Goal: Task Accomplishment & Management: Use online tool/utility

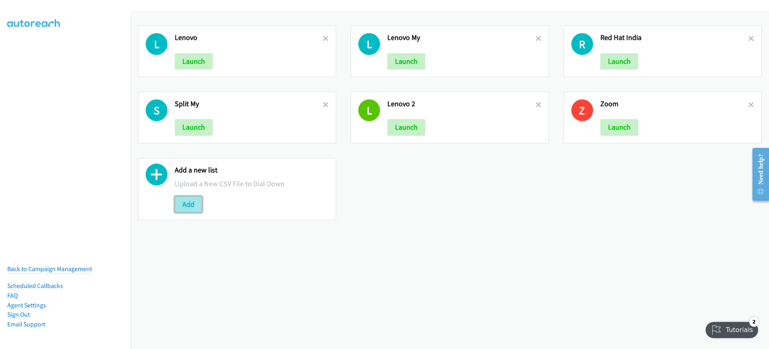
click at [195, 205] on button "Add" at bounding box center [188, 204] width 27 height 16
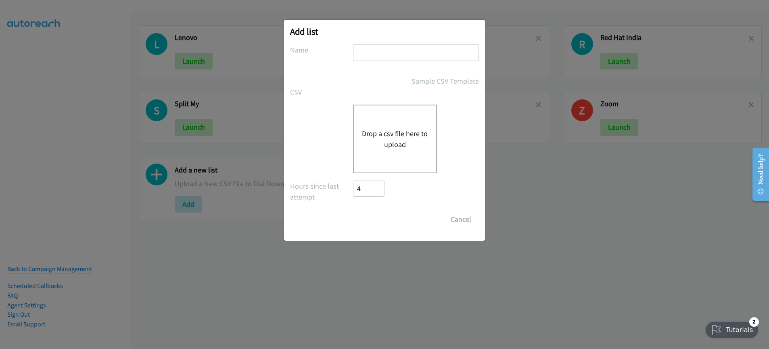
click at [382, 61] on div at bounding box center [416, 56] width 126 height 24
click at [382, 55] on input "text" at bounding box center [416, 52] width 126 height 17
type input "Lenovo MY afternoon"
click at [401, 124] on div "Drop a csv file here to upload" at bounding box center [395, 138] width 84 height 69
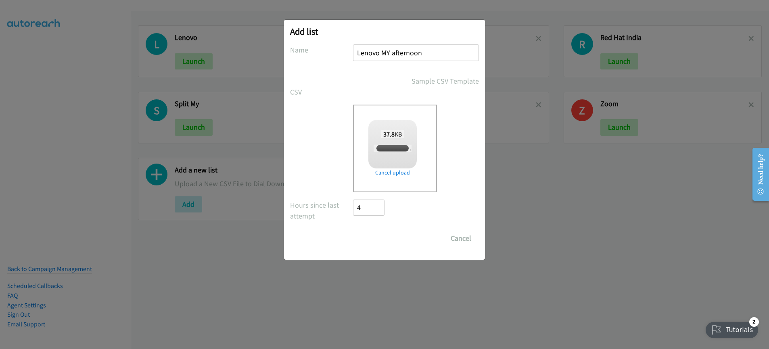
checkbox input "true"
click at [380, 241] on input "Save List" at bounding box center [374, 238] width 42 height 16
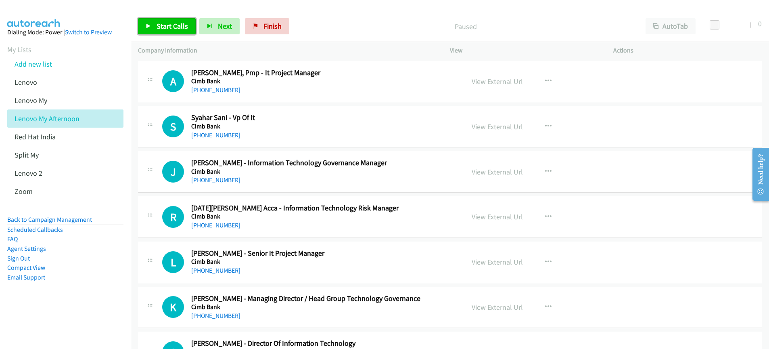
click at [161, 28] on span "Start Calls" at bounding box center [172, 25] width 31 height 9
drag, startPoint x: 161, startPoint y: 28, endPoint x: 161, endPoint y: 35, distance: 7.3
click at [161, 28] on span "Start Calls" at bounding box center [172, 25] width 31 height 9
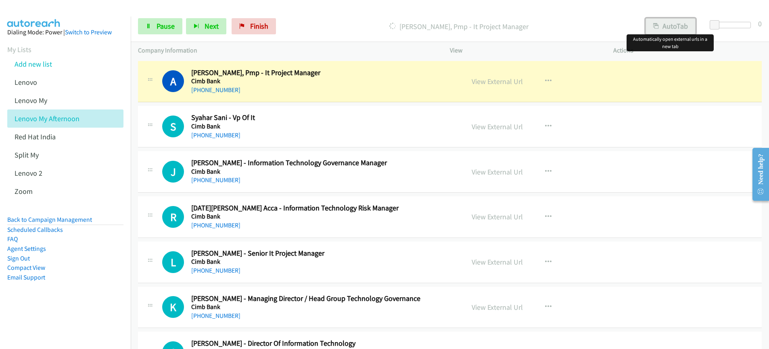
click at [668, 27] on button "AutoTab" at bounding box center [670, 26] width 50 height 16
click at [668, 27] on button "AutoTab" at bounding box center [670, 26] width 51 height 16
click at [670, 25] on button "AutoTab" at bounding box center [670, 26] width 50 height 16
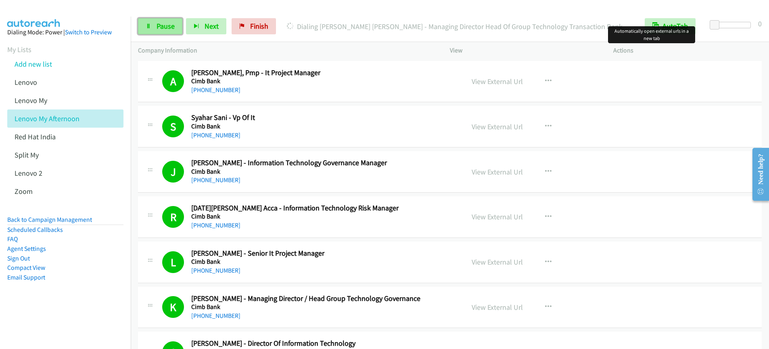
click at [166, 30] on span "Pause" at bounding box center [166, 25] width 18 height 9
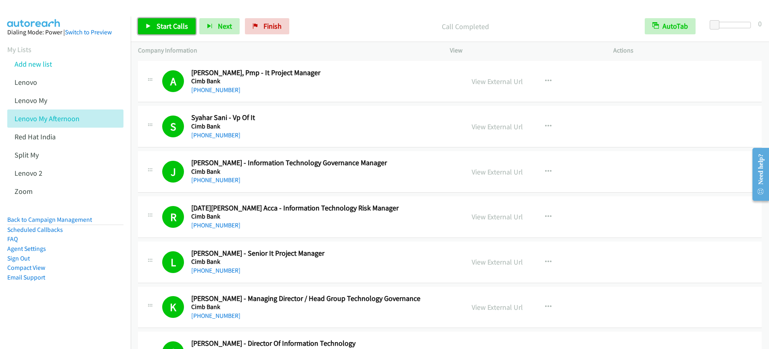
click at [167, 25] on span "Start Calls" at bounding box center [172, 25] width 31 height 9
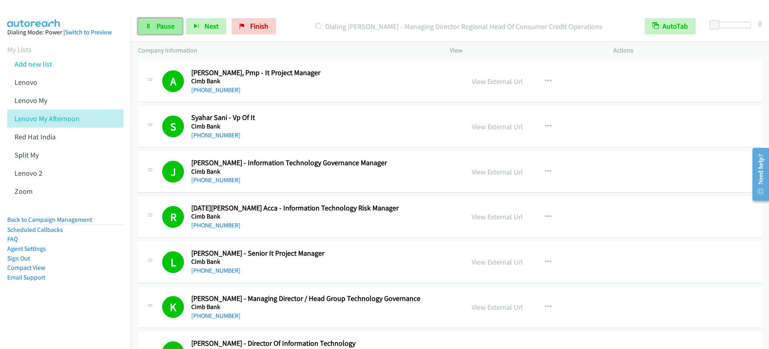
click at [154, 29] on link "Pause" at bounding box center [160, 26] width 44 height 16
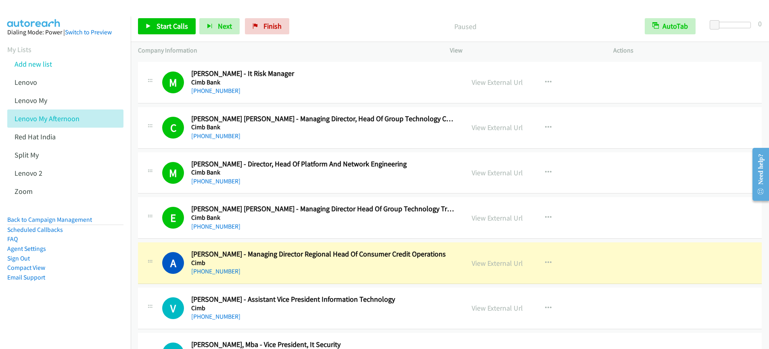
scroll to position [445, 0]
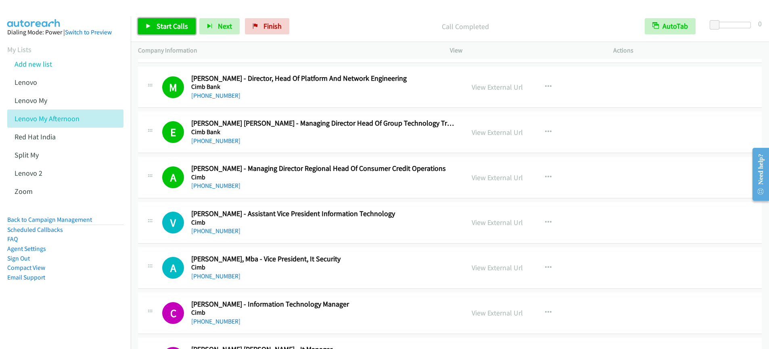
click at [161, 28] on span "Start Calls" at bounding box center [172, 25] width 31 height 9
click at [160, 28] on span "Start Calls" at bounding box center [172, 25] width 31 height 9
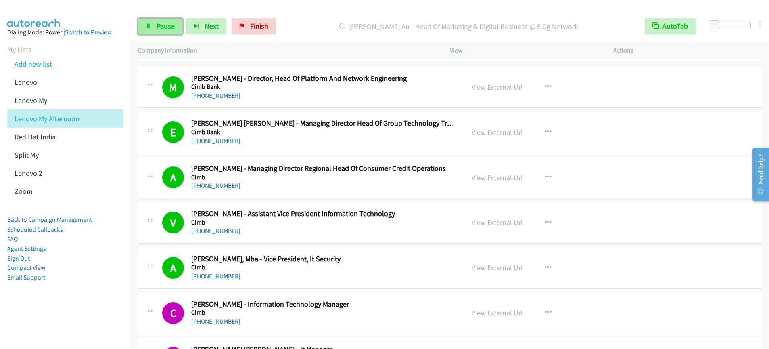
click at [163, 29] on span "Pause" at bounding box center [166, 25] width 18 height 9
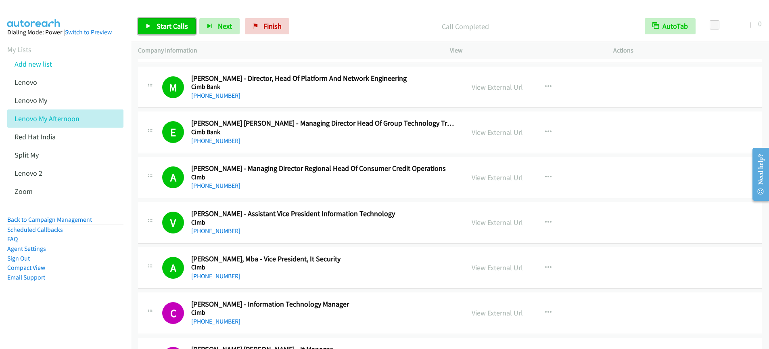
click at [180, 28] on span "Start Calls" at bounding box center [172, 25] width 31 height 9
click at [156, 32] on link "Pause" at bounding box center [160, 26] width 44 height 16
click at [171, 8] on div at bounding box center [381, 15] width 762 height 31
click at [168, 25] on span "Start Calls" at bounding box center [172, 25] width 31 height 9
click at [171, 28] on span "Pause" at bounding box center [166, 25] width 18 height 9
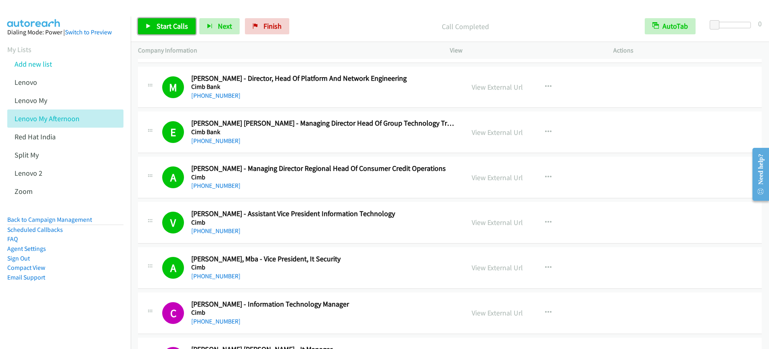
click at [167, 29] on span "Start Calls" at bounding box center [172, 25] width 31 height 9
click at [164, 29] on span "Pause" at bounding box center [166, 25] width 18 height 9
click at [176, 27] on span "Start Calls" at bounding box center [172, 25] width 31 height 9
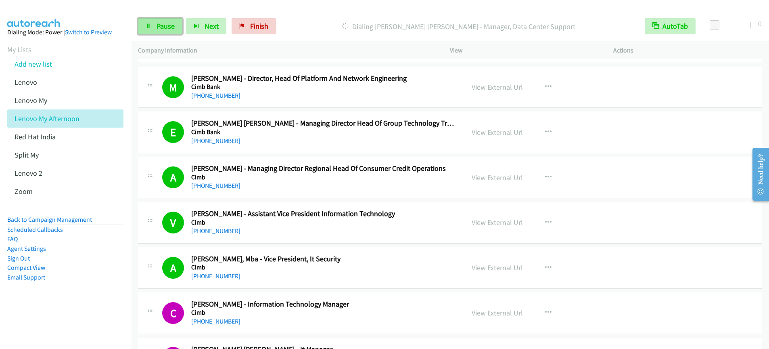
drag, startPoint x: 146, startPoint y: 27, endPoint x: 150, endPoint y: 28, distance: 4.2
click at [146, 27] on icon at bounding box center [149, 27] width 6 height 6
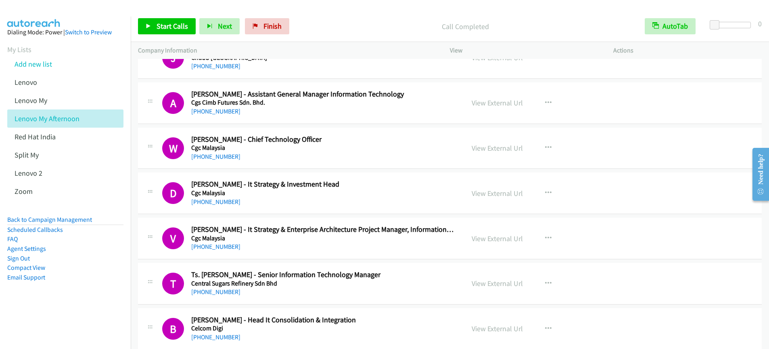
scroll to position [2028, 0]
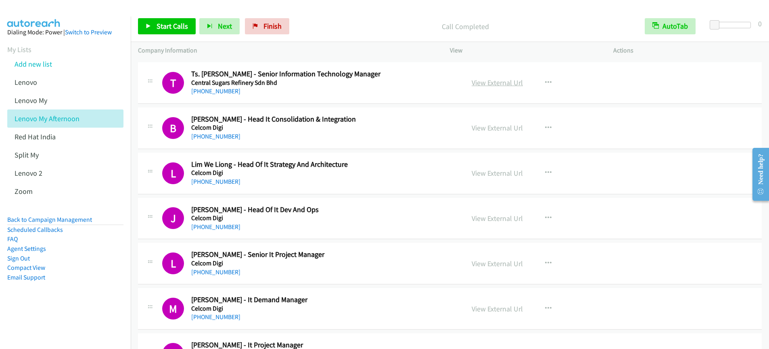
click at [500, 83] on link "View External Url" at bounding box center [497, 82] width 51 height 9
click at [165, 26] on span "Start Calls" at bounding box center [172, 25] width 31 height 9
click at [162, 29] on span "Pause" at bounding box center [166, 25] width 18 height 9
click at [177, 28] on span "Start Calls" at bounding box center [172, 25] width 31 height 9
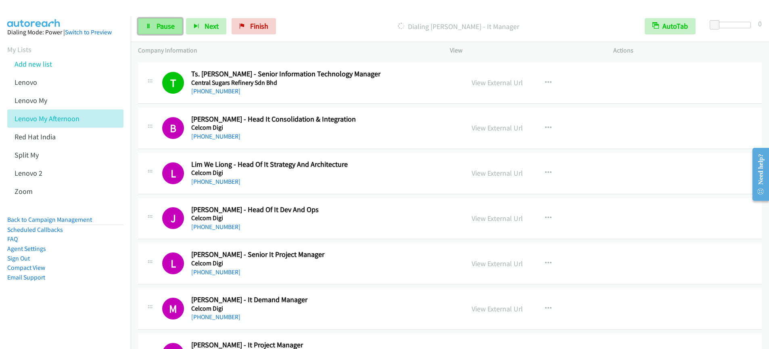
click at [171, 31] on link "Pause" at bounding box center [160, 26] width 44 height 16
click at [160, 29] on span "Start Calls" at bounding box center [172, 25] width 31 height 9
click at [159, 28] on span "Pause" at bounding box center [166, 25] width 18 height 9
click at [160, 29] on span "Start Calls" at bounding box center [172, 25] width 31 height 9
click at [153, 29] on link "Pause" at bounding box center [160, 26] width 44 height 16
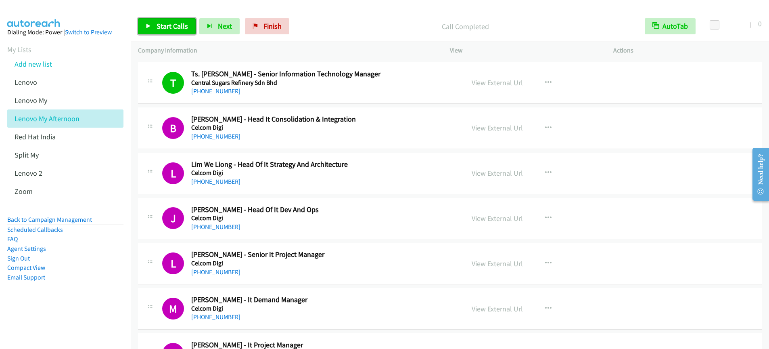
click at [166, 28] on span "Start Calls" at bounding box center [172, 25] width 31 height 9
click at [164, 29] on span "Pause" at bounding box center [166, 25] width 18 height 9
click at [165, 24] on span "Start Calls" at bounding box center [172, 25] width 31 height 9
click at [163, 29] on span "Pause" at bounding box center [166, 25] width 18 height 9
click at [165, 27] on span "Start Calls" at bounding box center [172, 25] width 31 height 9
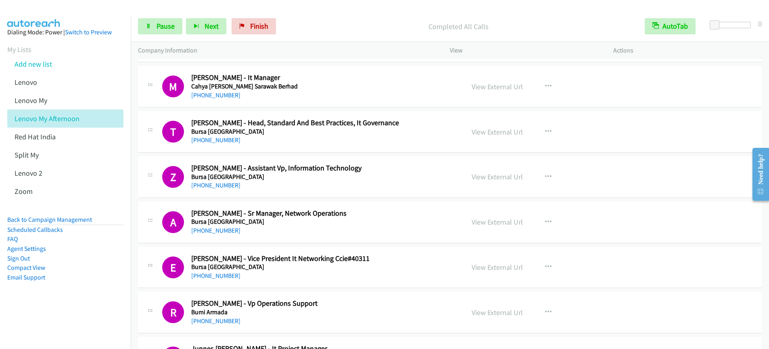
scroll to position [3618, 0]
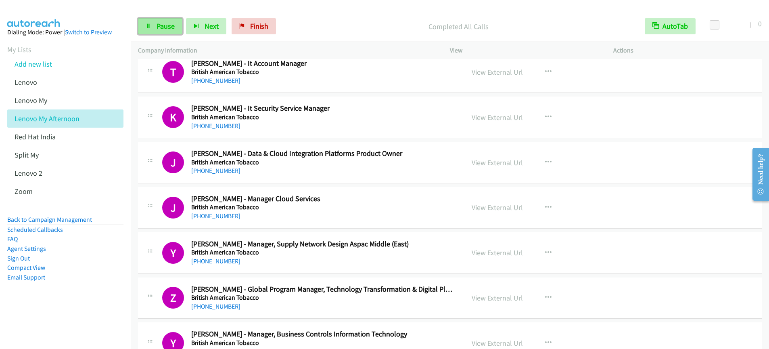
click at [153, 28] on link "Pause" at bounding box center [160, 26] width 44 height 16
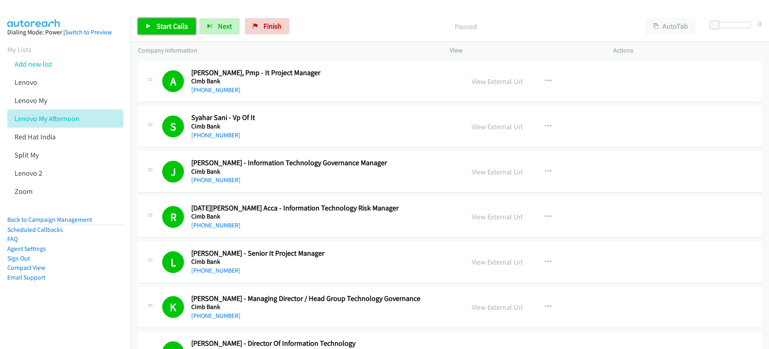
drag, startPoint x: 164, startPoint y: 29, endPoint x: 167, endPoint y: 32, distance: 4.6
click at [165, 29] on span "Start Calls" at bounding box center [172, 25] width 31 height 9
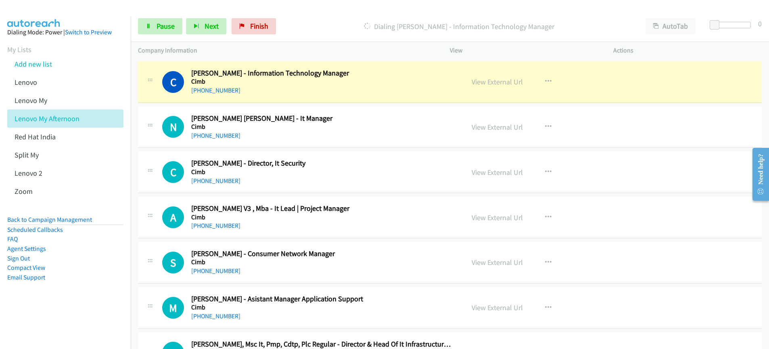
scroll to position [674, 0]
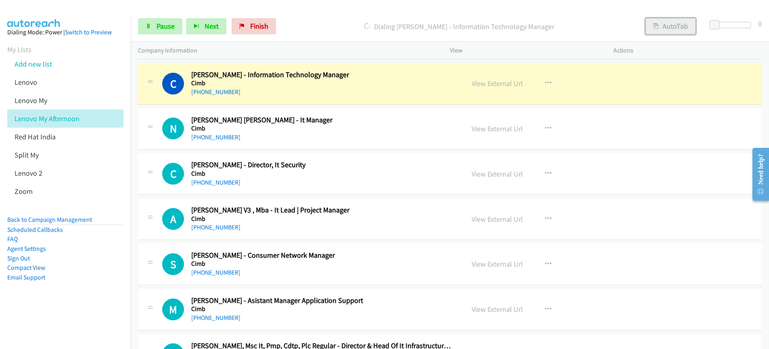
click at [670, 27] on button "AutoTab" at bounding box center [670, 26] width 50 height 16
click at [670, 27] on button "AutoTab" at bounding box center [670, 26] width 51 height 16
click at [660, 26] on button "AutoTab" at bounding box center [652, 22] width 15 height 8
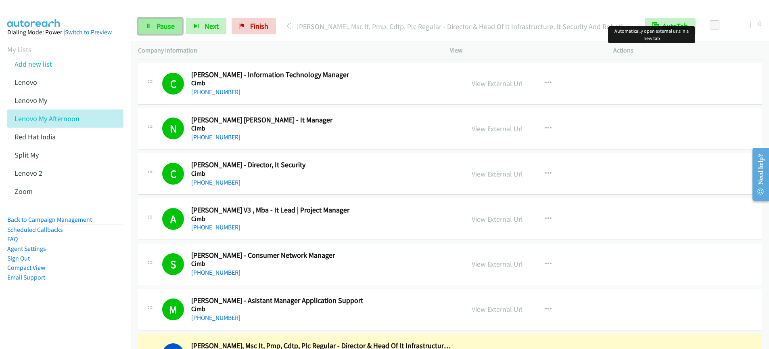
click at [161, 29] on span "Pause" at bounding box center [166, 25] width 18 height 9
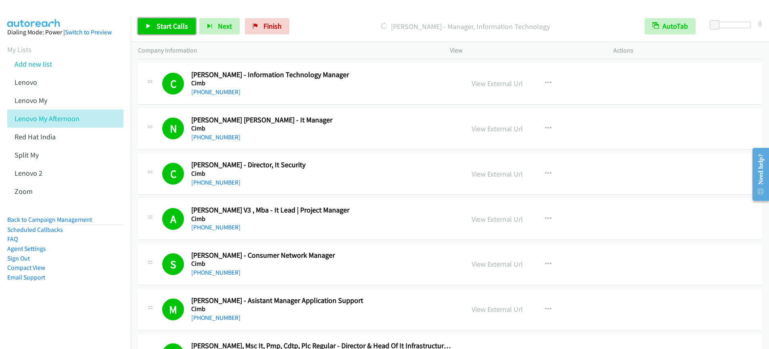
click at [170, 31] on link "Start Calls" at bounding box center [167, 26] width 58 height 16
click at [174, 24] on span "Start Calls" at bounding box center [172, 25] width 31 height 9
click at [165, 30] on span "Pause" at bounding box center [166, 25] width 18 height 9
click at [165, 30] on span "Start Calls" at bounding box center [172, 25] width 31 height 9
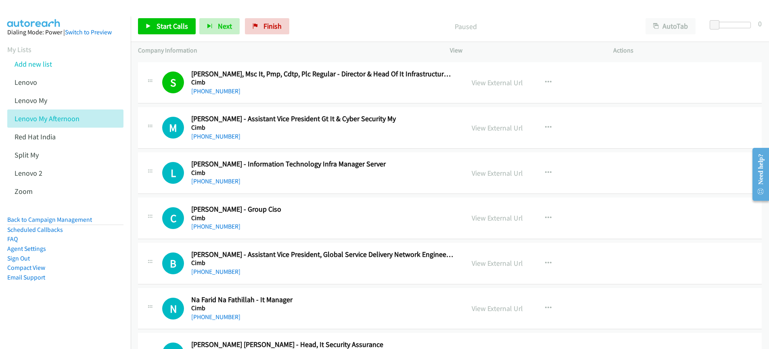
scroll to position [951, 0]
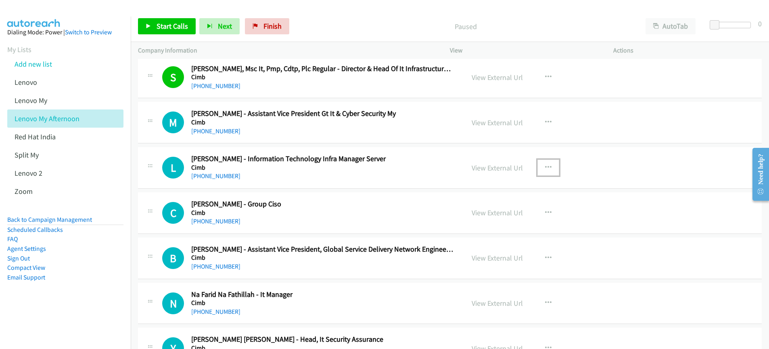
click at [545, 169] on icon "button" at bounding box center [548, 167] width 6 height 6
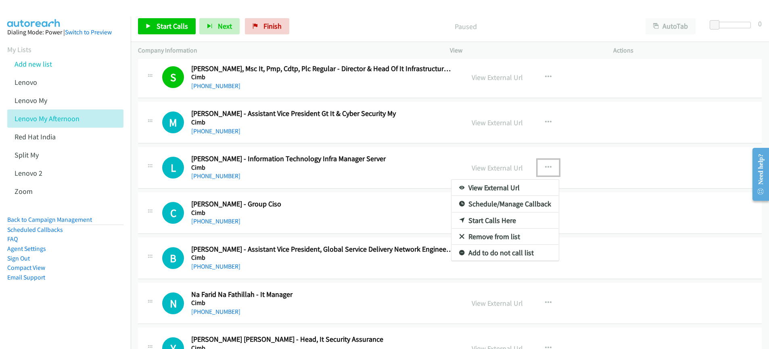
click at [484, 219] on link "Start Calls Here" at bounding box center [504, 220] width 107 height 16
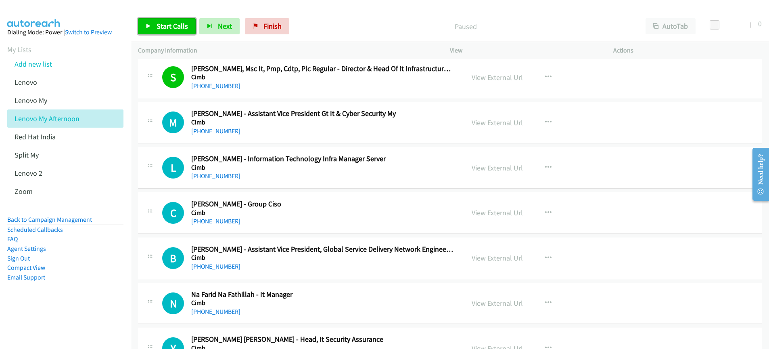
click at [175, 26] on span "Start Calls" at bounding box center [172, 25] width 31 height 9
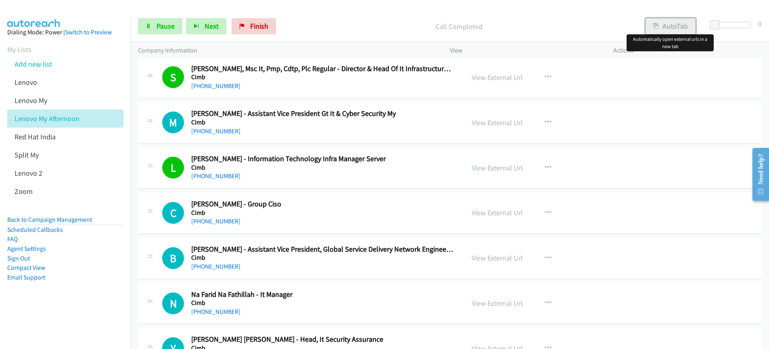
click at [666, 29] on button "AutoTab" at bounding box center [670, 26] width 50 height 16
click at [165, 31] on link "Pause" at bounding box center [160, 26] width 44 height 16
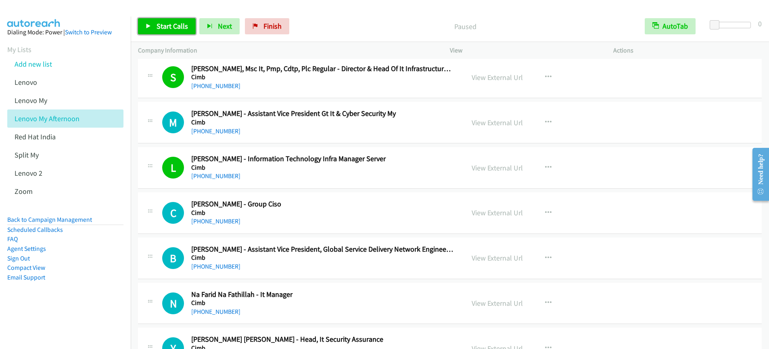
click at [165, 31] on link "Start Calls" at bounding box center [167, 26] width 58 height 16
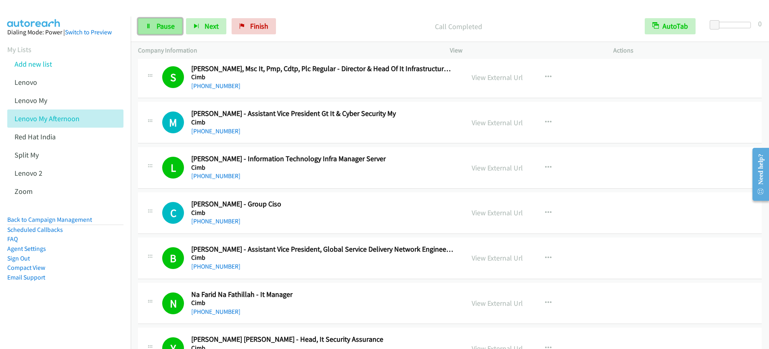
click at [159, 32] on link "Pause" at bounding box center [160, 26] width 44 height 16
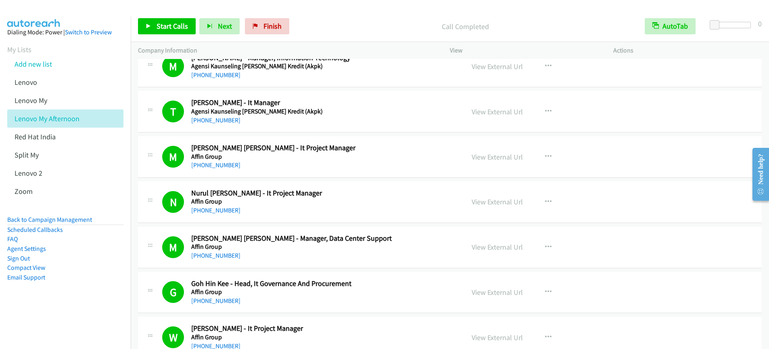
scroll to position [7949, 0]
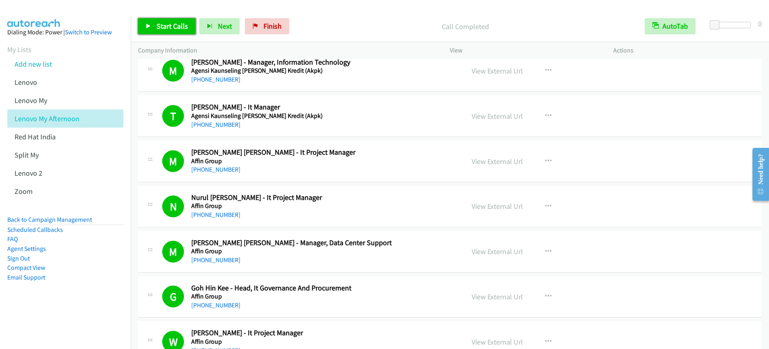
click at [172, 27] on span "Start Calls" at bounding box center [172, 25] width 31 height 9
click at [172, 28] on span "Pause" at bounding box center [166, 25] width 18 height 9
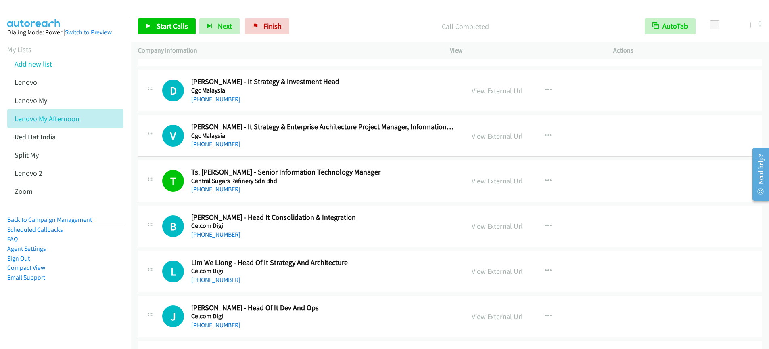
scroll to position [1943, 0]
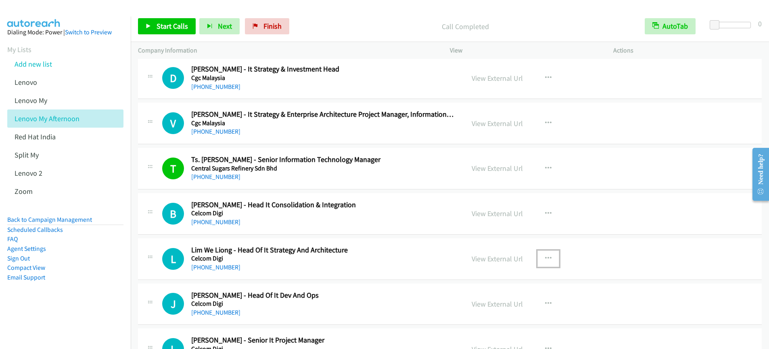
click at [545, 259] on icon "button" at bounding box center [548, 258] width 6 height 6
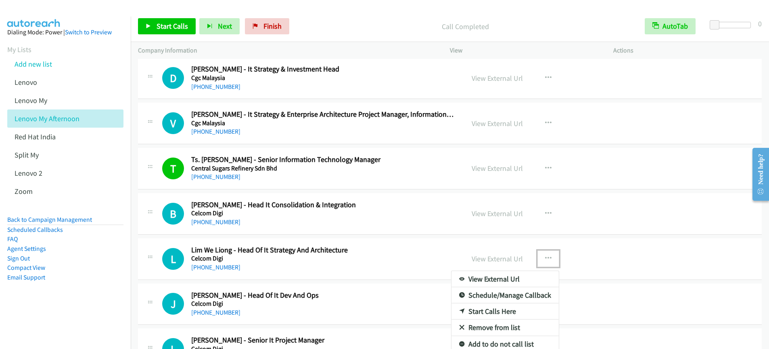
click at [481, 311] on link "Start Calls Here" at bounding box center [504, 311] width 107 height 16
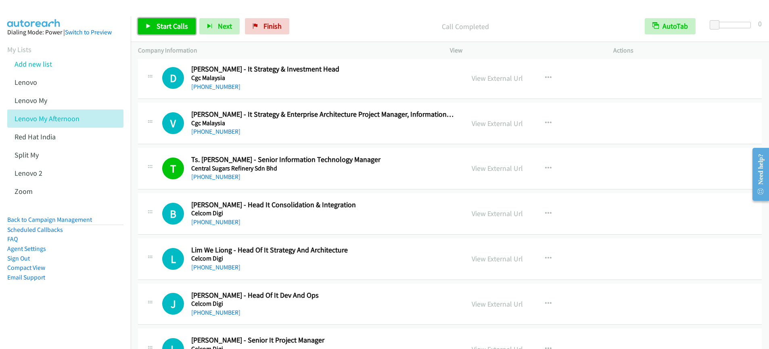
click at [168, 28] on span "Start Calls" at bounding box center [172, 25] width 31 height 9
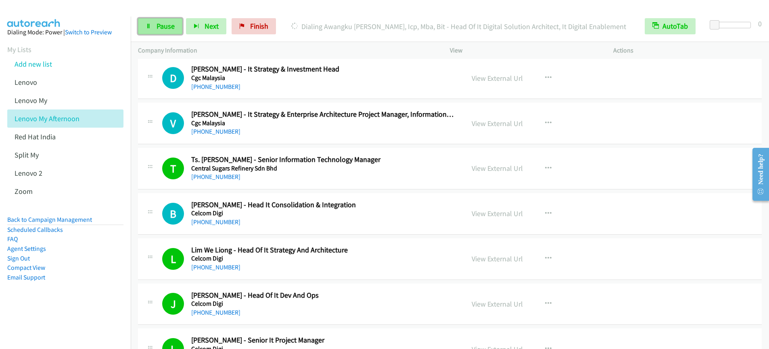
click at [160, 31] on link "Pause" at bounding box center [160, 26] width 44 height 16
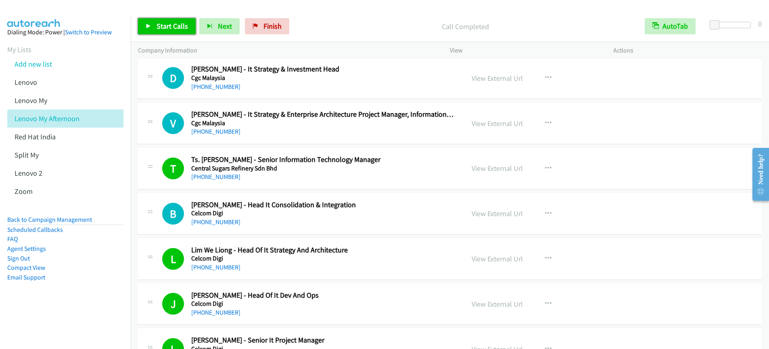
click at [163, 23] on span "Start Calls" at bounding box center [172, 25] width 31 height 9
click at [163, 25] on span "Pause" at bounding box center [166, 25] width 18 height 9
click at [167, 29] on span "Start Calls" at bounding box center [172, 25] width 31 height 9
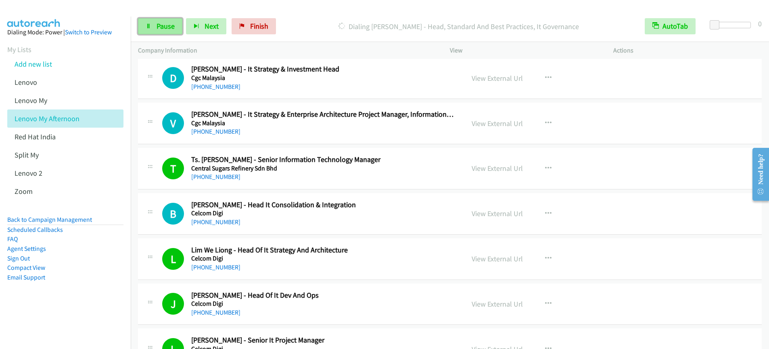
click at [166, 32] on link "Pause" at bounding box center [160, 26] width 44 height 16
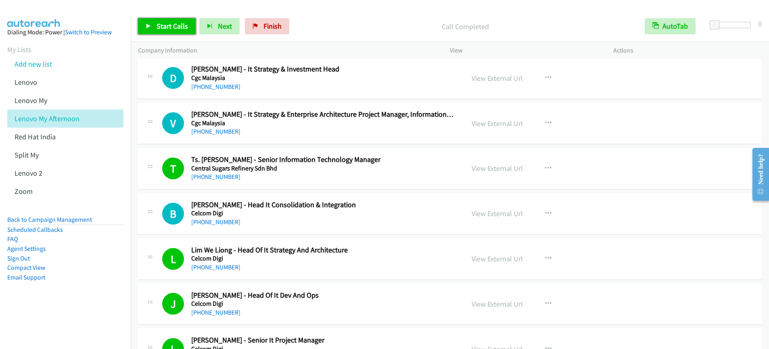
click at [177, 30] on span "Start Calls" at bounding box center [172, 25] width 31 height 9
click at [173, 31] on link "Pause" at bounding box center [160, 26] width 44 height 16
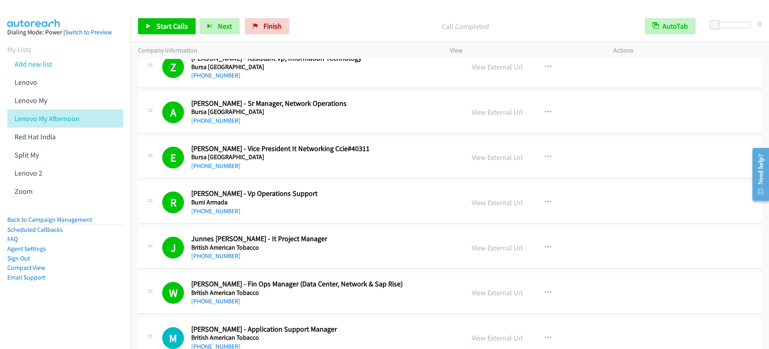
scroll to position [3263, 0]
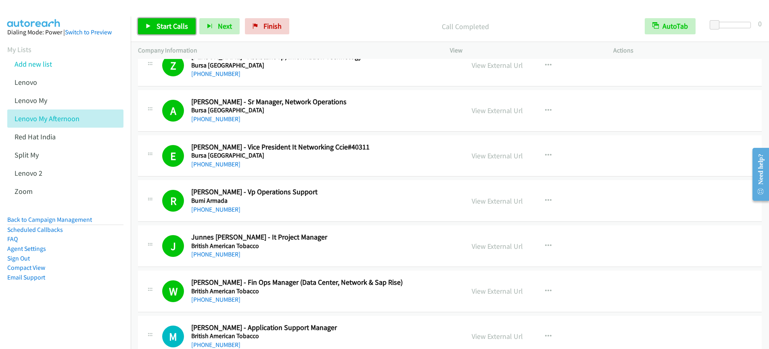
click at [164, 26] on span "Start Calls" at bounding box center [172, 25] width 31 height 9
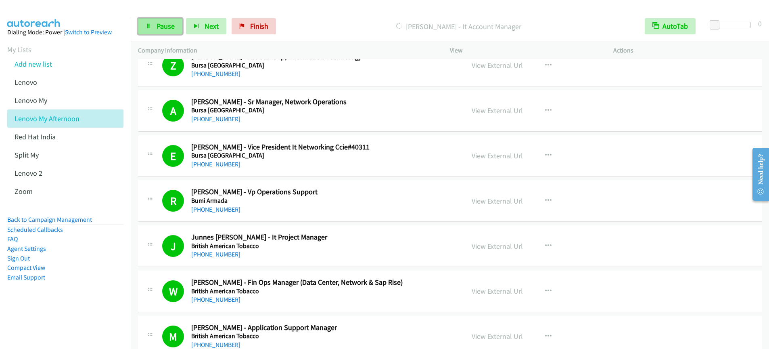
click at [163, 25] on span "Pause" at bounding box center [166, 25] width 18 height 9
click at [176, 24] on span "Start Calls" at bounding box center [172, 25] width 31 height 9
click at [167, 27] on span "Pause" at bounding box center [166, 25] width 18 height 9
click at [176, 28] on span "Start Calls" at bounding box center [172, 25] width 31 height 9
click at [165, 27] on span "Pause" at bounding box center [166, 25] width 18 height 9
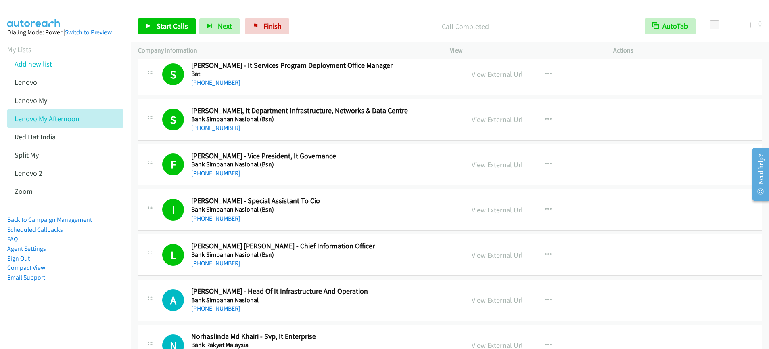
scroll to position [4604, 0]
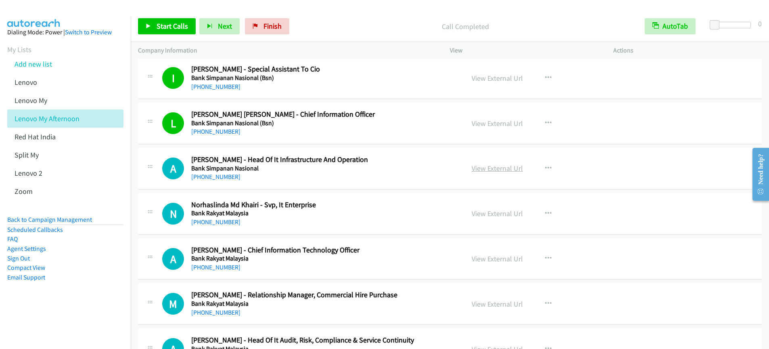
click at [507, 170] on link "View External Url" at bounding box center [497, 167] width 51 height 9
click at [169, 30] on span "Start Calls" at bounding box center [172, 25] width 31 height 9
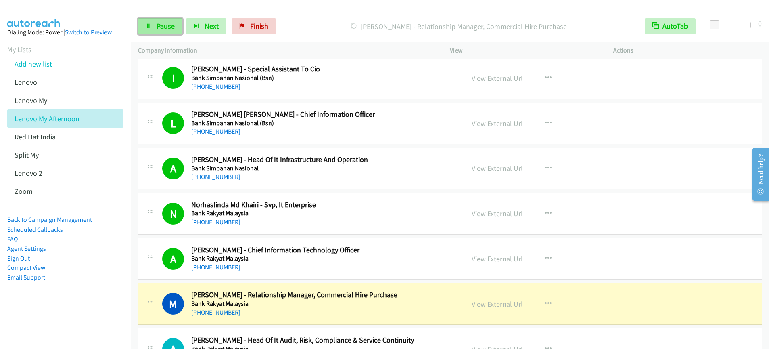
click at [165, 25] on span "Pause" at bounding box center [166, 25] width 18 height 9
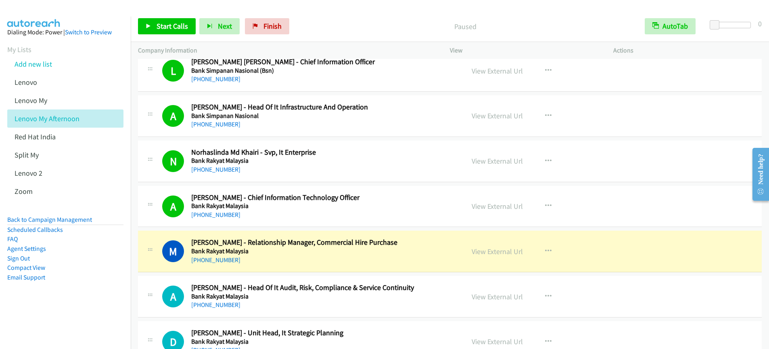
scroll to position [4659, 0]
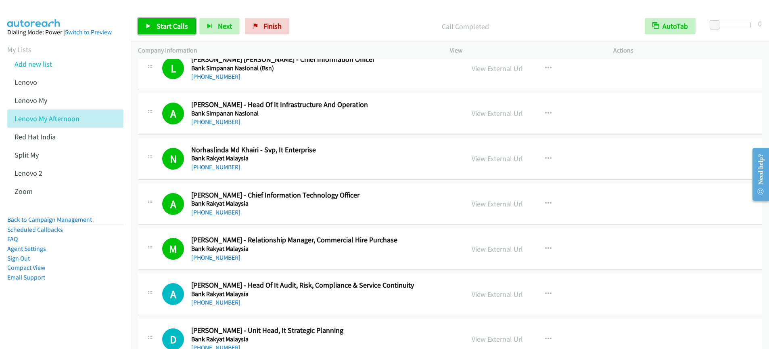
click at [163, 28] on span "Start Calls" at bounding box center [172, 25] width 31 height 9
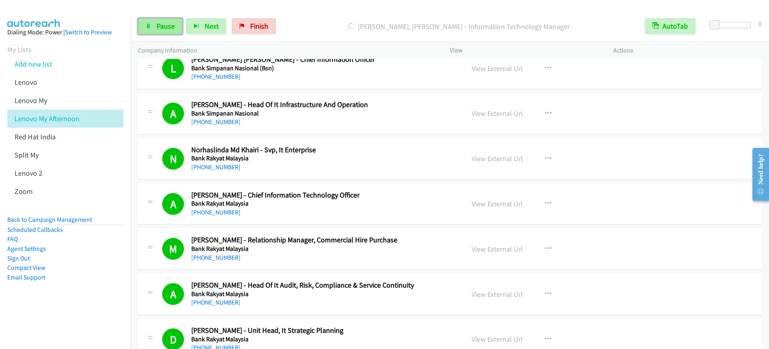
click at [165, 26] on span "Pause" at bounding box center [166, 25] width 18 height 9
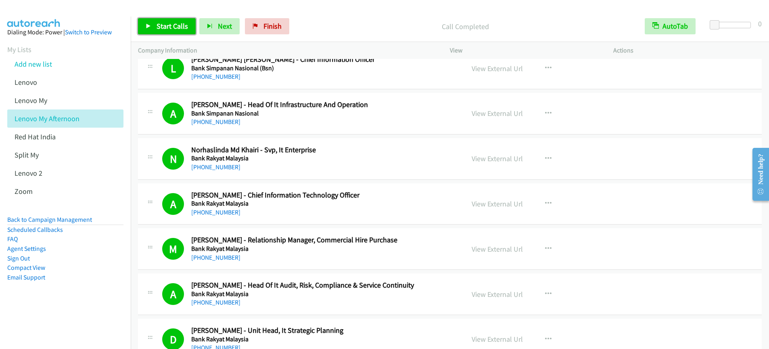
click at [182, 31] on link "Start Calls" at bounding box center [167, 26] width 58 height 16
click at [176, 28] on span "Start Calls" at bounding box center [172, 25] width 31 height 9
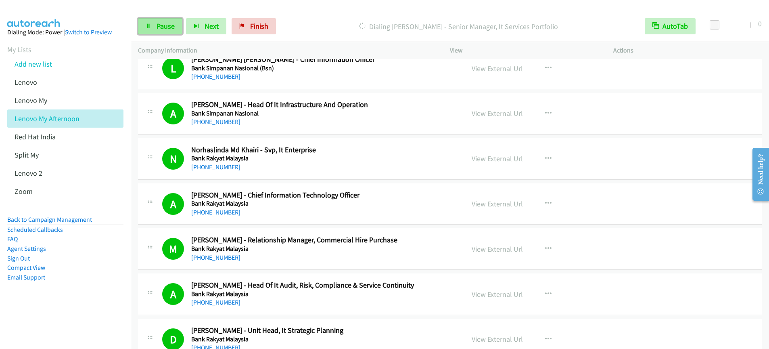
click at [163, 28] on span "Pause" at bounding box center [166, 25] width 18 height 9
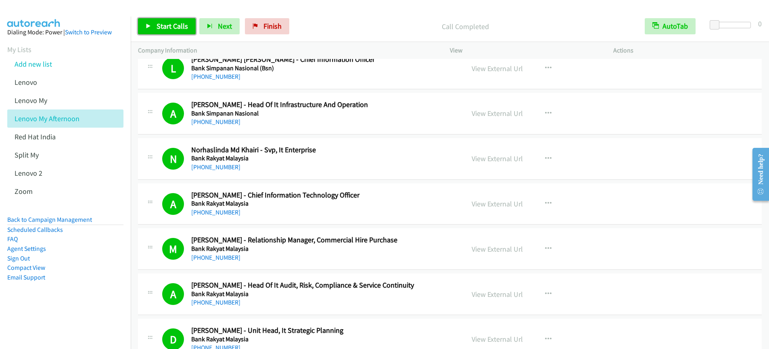
click at [173, 24] on span "Start Calls" at bounding box center [172, 25] width 31 height 9
click at [157, 28] on span "Pause" at bounding box center [166, 25] width 18 height 9
click at [180, 25] on span "Start Calls" at bounding box center [172, 25] width 31 height 9
click at [165, 31] on link "Pause" at bounding box center [160, 26] width 44 height 16
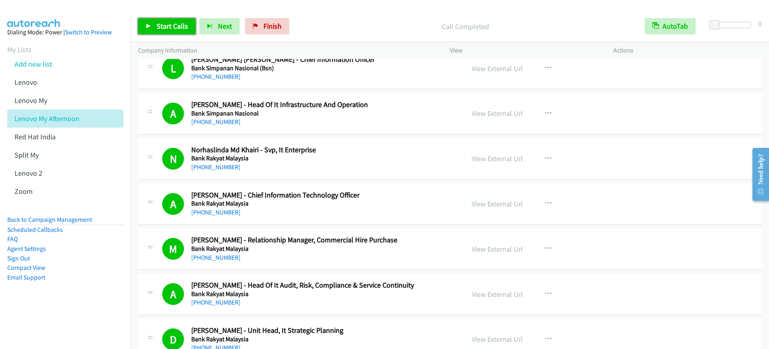
click at [157, 25] on span "Start Calls" at bounding box center [172, 25] width 31 height 9
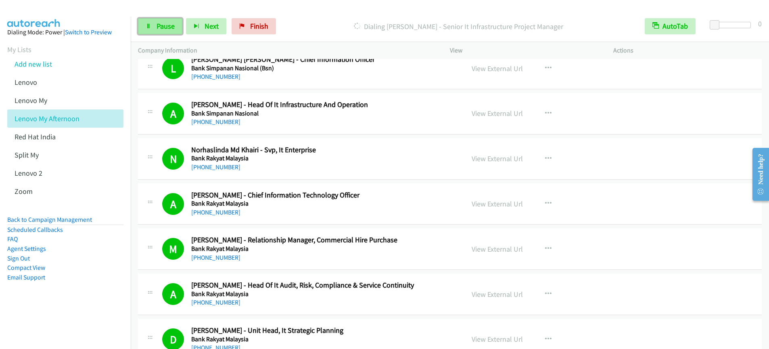
click at [170, 29] on span "Pause" at bounding box center [166, 25] width 18 height 9
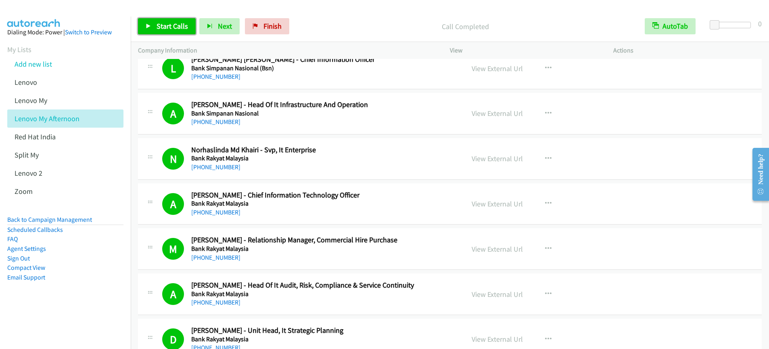
click at [171, 24] on span "Start Calls" at bounding box center [172, 25] width 31 height 9
click at [154, 27] on link "Pause" at bounding box center [160, 26] width 44 height 16
click at [155, 29] on link "Start Calls" at bounding box center [167, 26] width 58 height 16
click at [167, 32] on link "Pause" at bounding box center [160, 26] width 44 height 16
click at [169, 25] on span "Start Calls" at bounding box center [172, 25] width 31 height 9
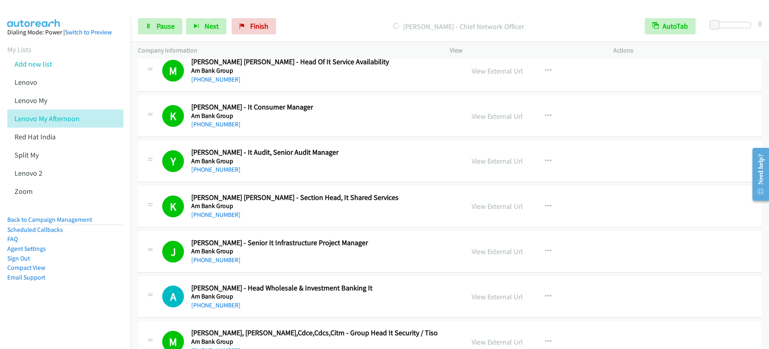
scroll to position [6317, 0]
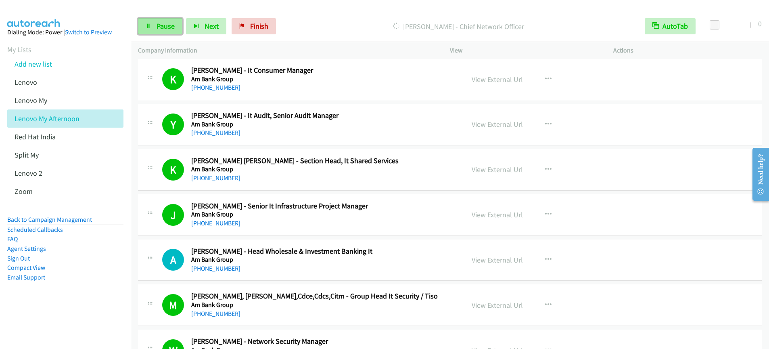
click at [159, 27] on span "Pause" at bounding box center [166, 25] width 18 height 9
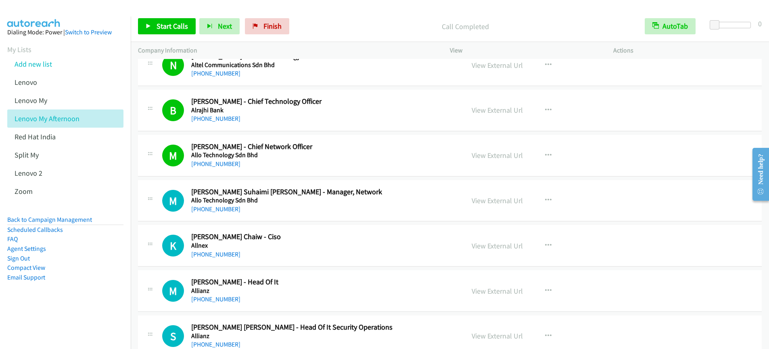
scroll to position [6826, 0]
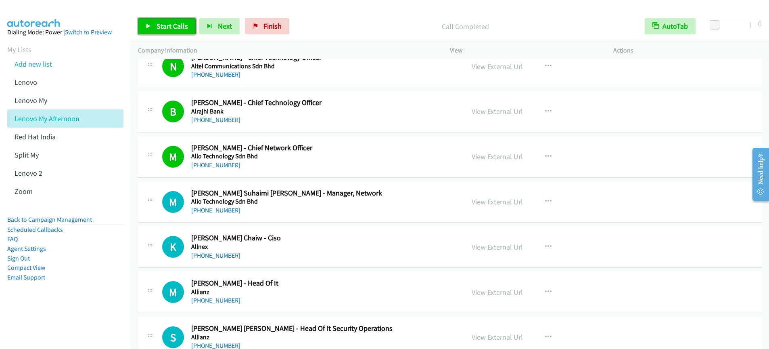
click at [173, 33] on link "Start Calls" at bounding box center [167, 26] width 58 height 16
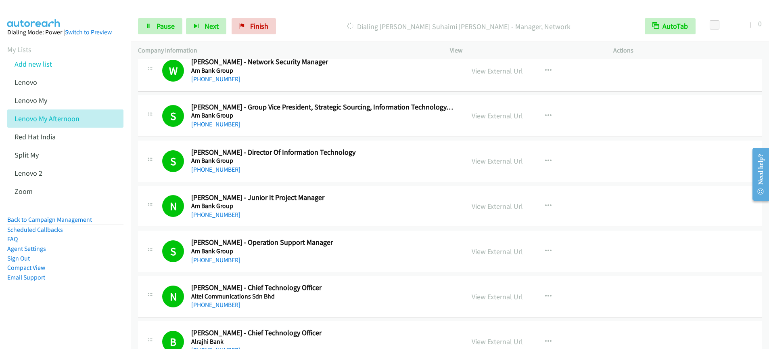
scroll to position [6609, 0]
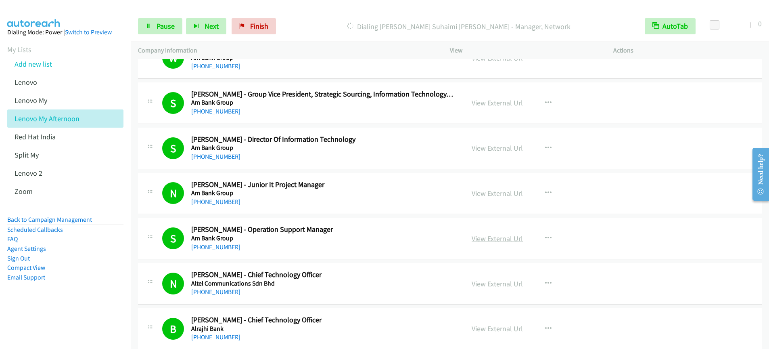
click at [498, 240] on link "View External Url" at bounding box center [497, 238] width 51 height 9
click at [158, 27] on span "Pause" at bounding box center [166, 25] width 18 height 9
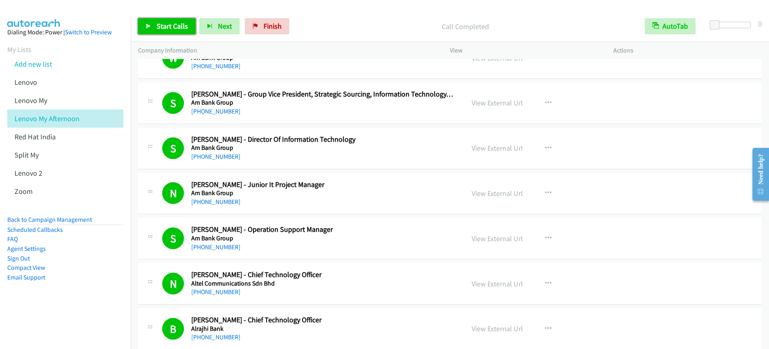
click at [154, 26] on link "Start Calls" at bounding box center [167, 26] width 58 height 16
click at [166, 26] on span "Pause" at bounding box center [166, 25] width 18 height 9
click at [263, 29] on span "Finish" at bounding box center [272, 25] width 18 height 9
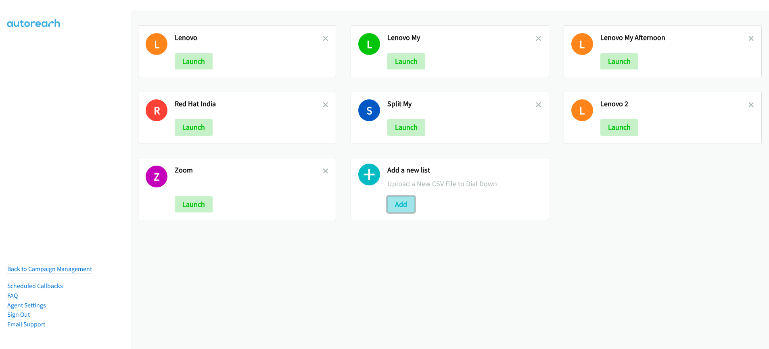
click at [403, 204] on button "Add" at bounding box center [400, 204] width 27 height 16
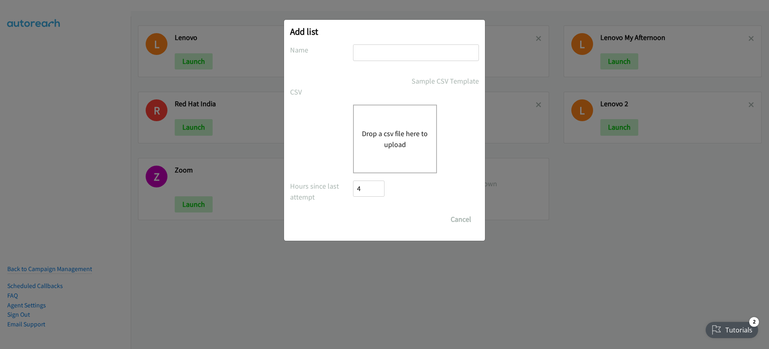
click at [381, 65] on div at bounding box center [416, 56] width 126 height 24
click at [381, 56] on input "text" at bounding box center [416, 52] width 126 height 17
type input "Lenovo"
click at [353, 86] on div "Sample CSV Template" at bounding box center [416, 80] width 126 height 11
click at [394, 170] on div "Drop a csv file here to upload" at bounding box center [395, 138] width 84 height 69
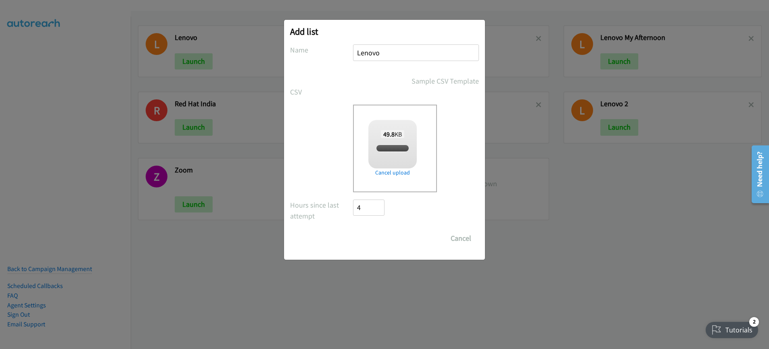
checkbox input "true"
click at [374, 239] on input "Save List" at bounding box center [374, 238] width 42 height 16
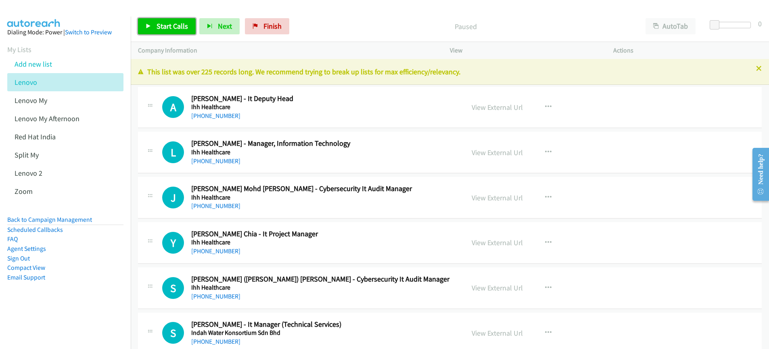
click at [153, 31] on link "Start Calls" at bounding box center [167, 26] width 58 height 16
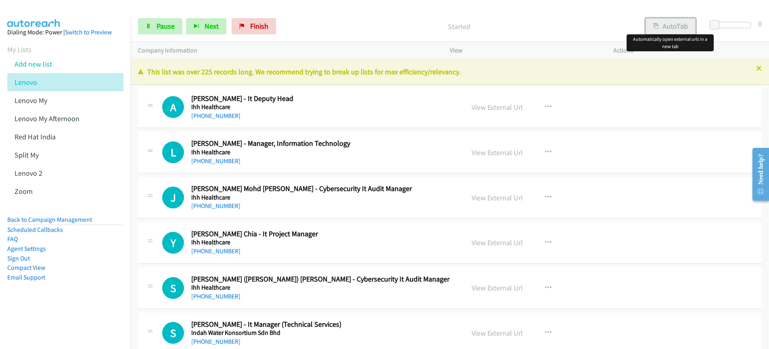
click at [671, 28] on button "AutoTab" at bounding box center [670, 26] width 50 height 16
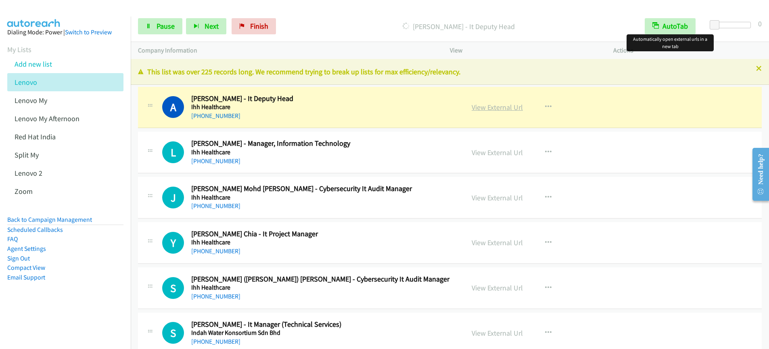
click at [498, 109] on link "View External Url" at bounding box center [497, 106] width 51 height 9
click at [167, 33] on link "Pause" at bounding box center [160, 26] width 44 height 16
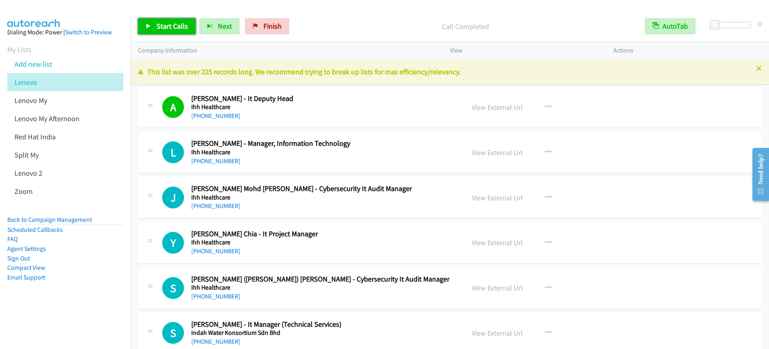
click at [170, 31] on link "Start Calls" at bounding box center [167, 26] width 58 height 16
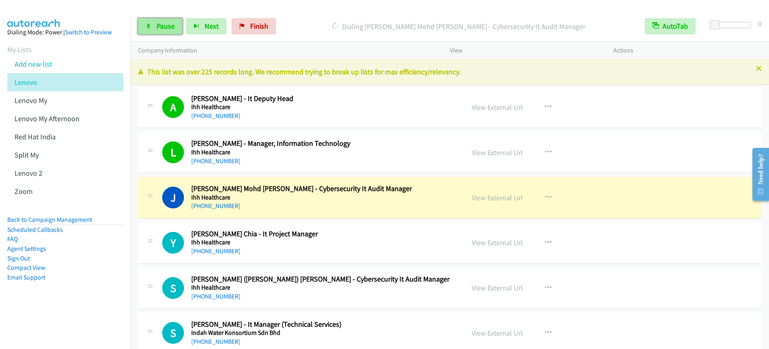
click at [166, 27] on span "Pause" at bounding box center [166, 25] width 18 height 9
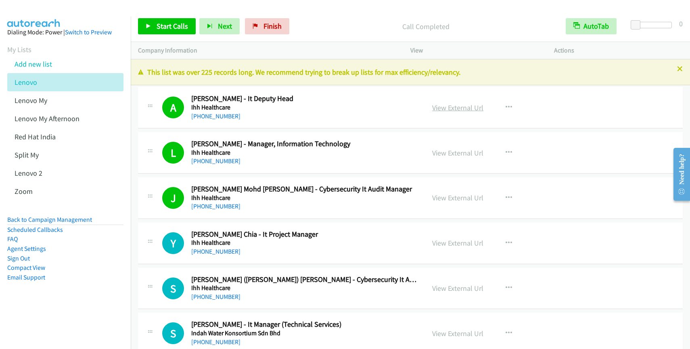
click at [453, 108] on link "View External Url" at bounding box center [457, 107] width 51 height 9
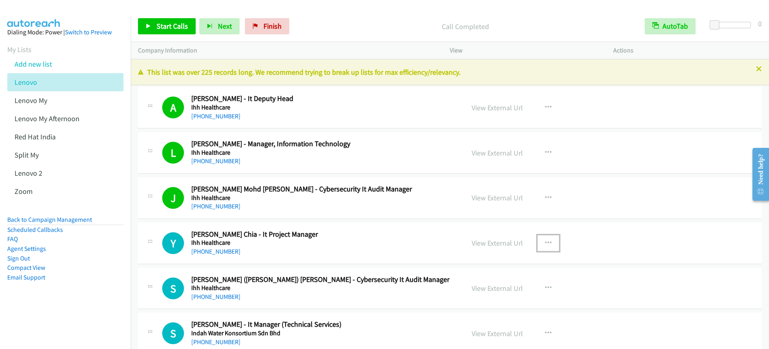
click at [545, 242] on icon "button" at bounding box center [548, 243] width 6 height 6
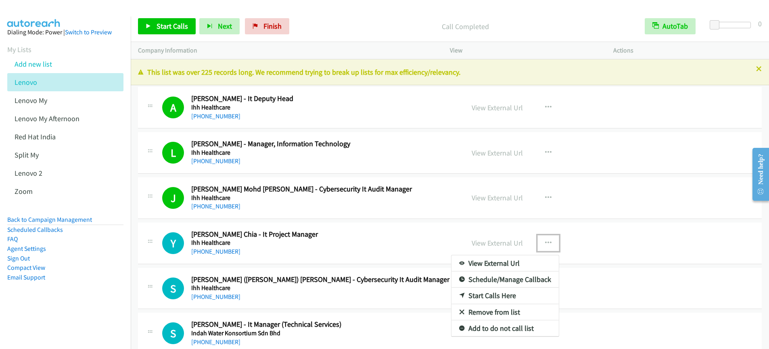
click at [488, 296] on link "Start Calls Here" at bounding box center [504, 295] width 107 height 16
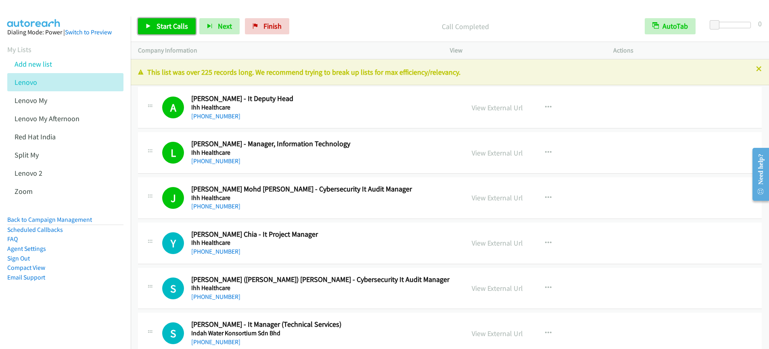
click at [175, 29] on span "Start Calls" at bounding box center [172, 25] width 31 height 9
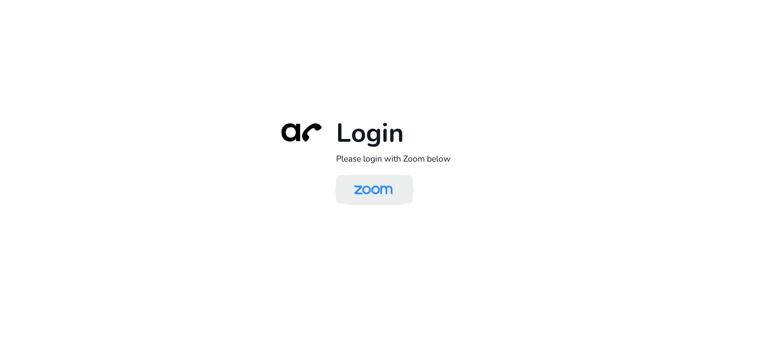
click at [372, 195] on img at bounding box center [373, 190] width 56 height 26
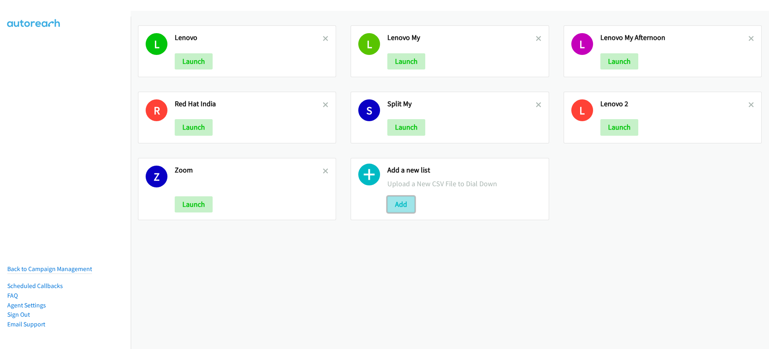
click at [388, 205] on button "Add" at bounding box center [400, 204] width 27 height 16
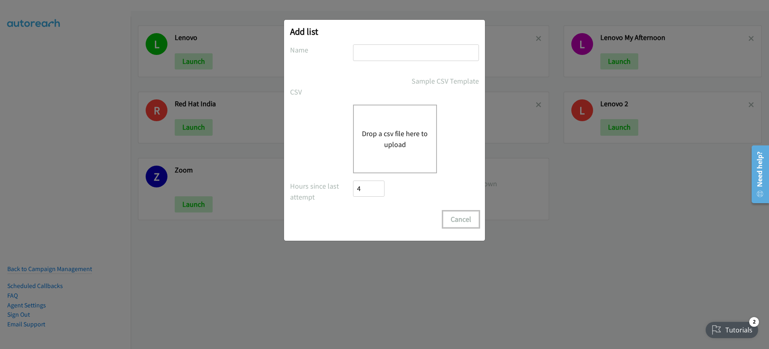
click at [461, 222] on button "Cancel" at bounding box center [461, 219] width 36 height 16
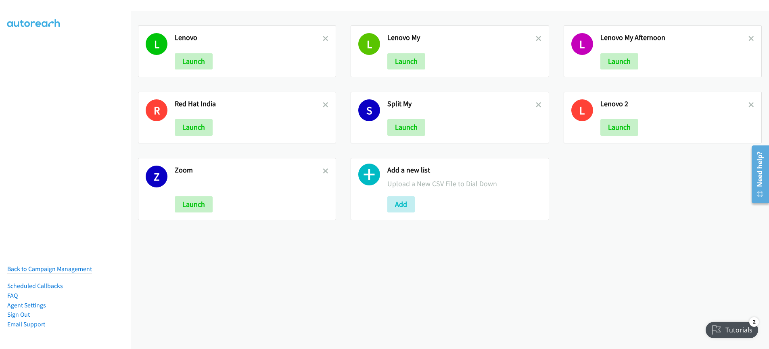
click at [428, 244] on div "L [GEOGRAPHIC_DATA] Launch L Lenovo My Launch L Lenovo My Afternoon Launch R Re…" at bounding box center [450, 180] width 638 height 338
click at [393, 207] on button "Add" at bounding box center [400, 204] width 27 height 16
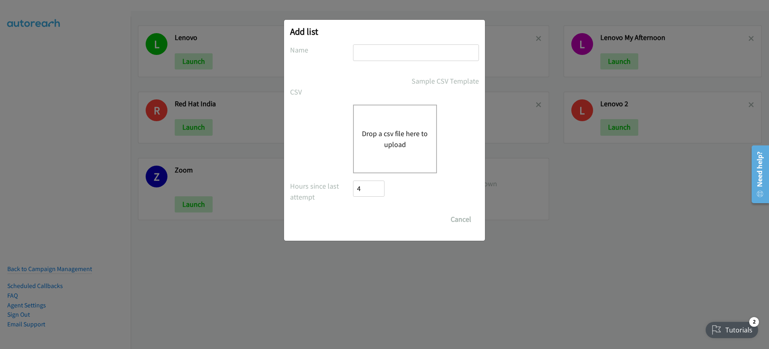
click at [376, 135] on button "Drop a csv file here to upload" at bounding box center [395, 139] width 66 height 22
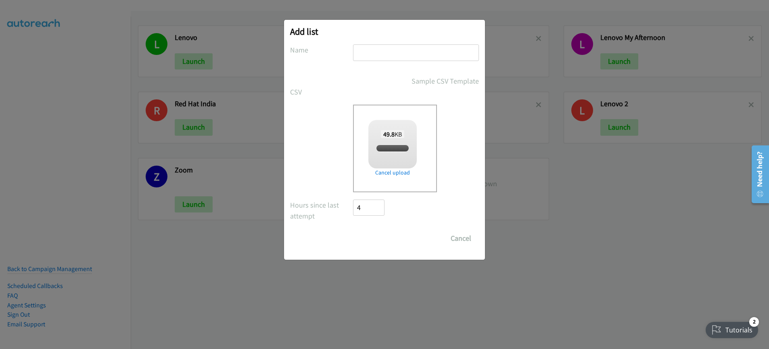
checkbox input "true"
click at [397, 60] on input "text" at bounding box center [416, 52] width 126 height 17
type input "Lenovo"
drag, startPoint x: 373, startPoint y: 240, endPoint x: 286, endPoint y: 232, distance: 87.1
click at [373, 240] on input "Save List" at bounding box center [374, 238] width 42 height 16
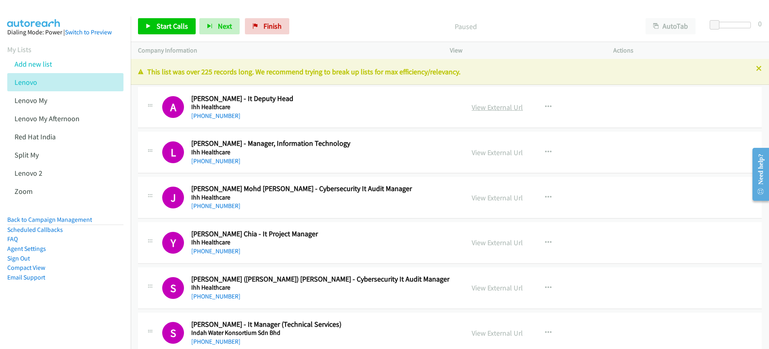
click at [500, 109] on link "View External Url" at bounding box center [497, 106] width 51 height 9
click at [173, 29] on span "Start Calls" at bounding box center [172, 25] width 31 height 9
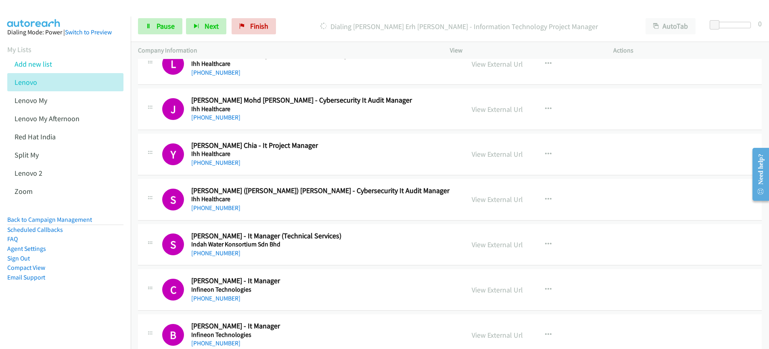
scroll to position [208, 0]
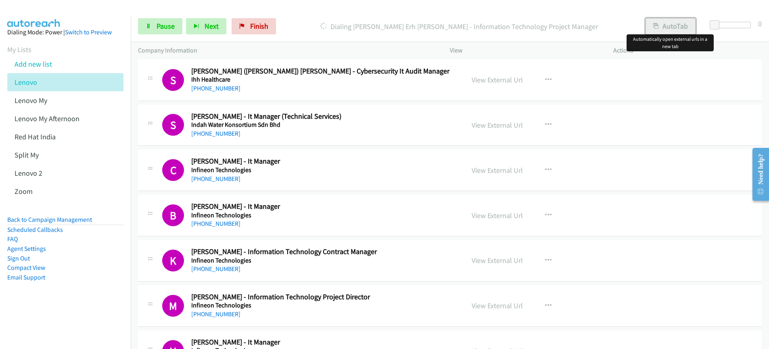
click at [667, 27] on button "AutoTab" at bounding box center [670, 26] width 50 height 16
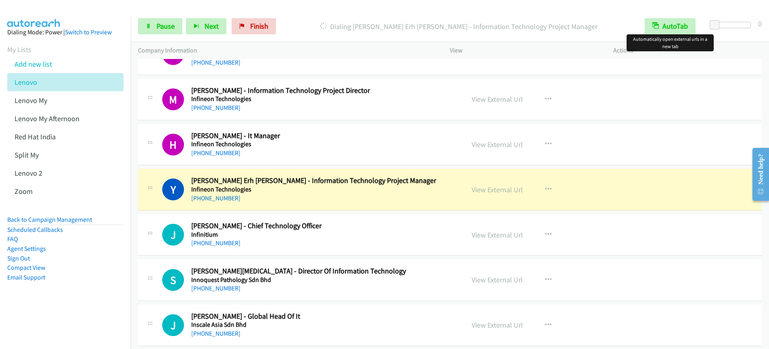
scroll to position [448, 0]
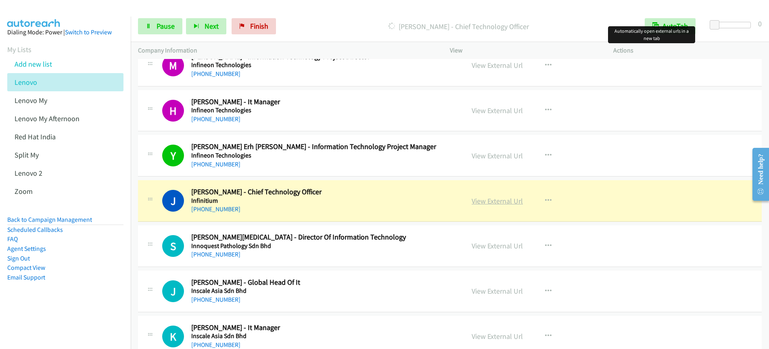
click at [496, 203] on link "View External Url" at bounding box center [497, 200] width 51 height 9
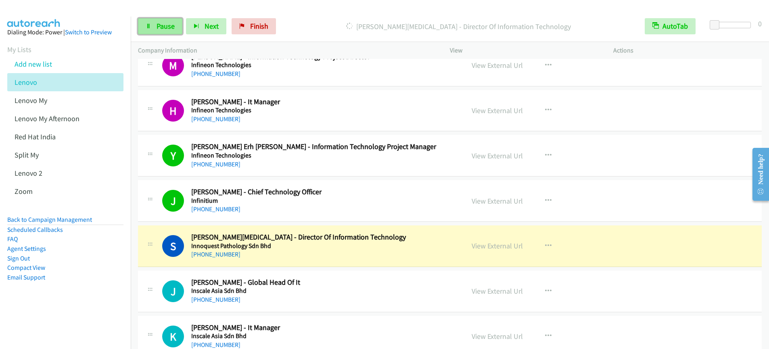
click at [157, 27] on span "Pause" at bounding box center [166, 25] width 18 height 9
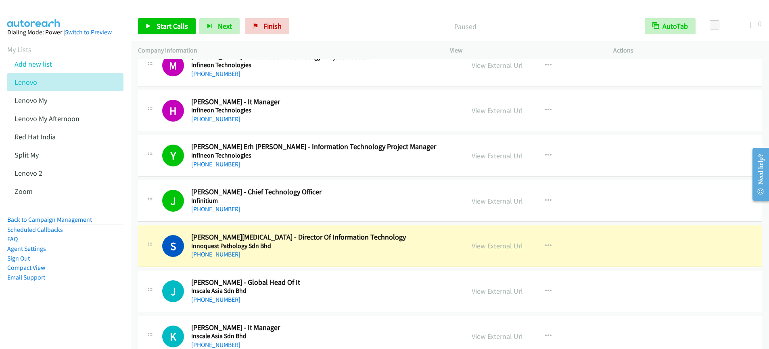
click at [503, 245] on link "View External Url" at bounding box center [497, 245] width 51 height 9
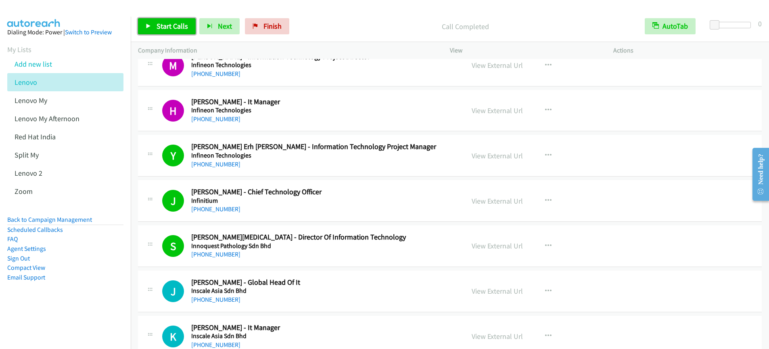
click at [173, 31] on link "Start Calls" at bounding box center [167, 26] width 58 height 16
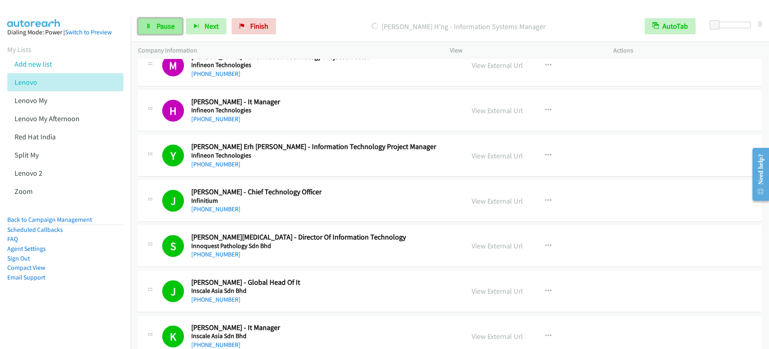
click at [159, 21] on link "Pause" at bounding box center [160, 26] width 44 height 16
click at [172, 29] on span "Start Calls" at bounding box center [172, 25] width 31 height 9
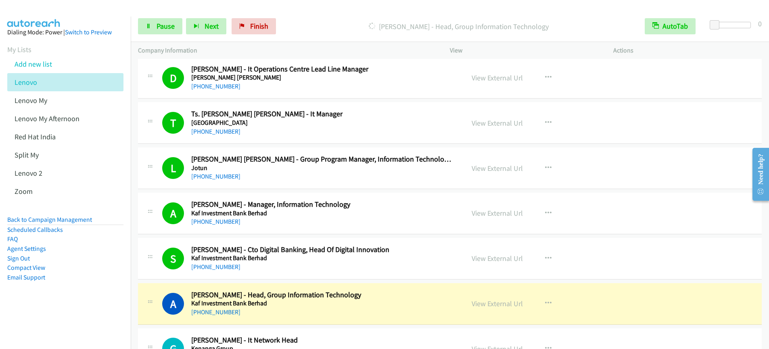
scroll to position [1216, 0]
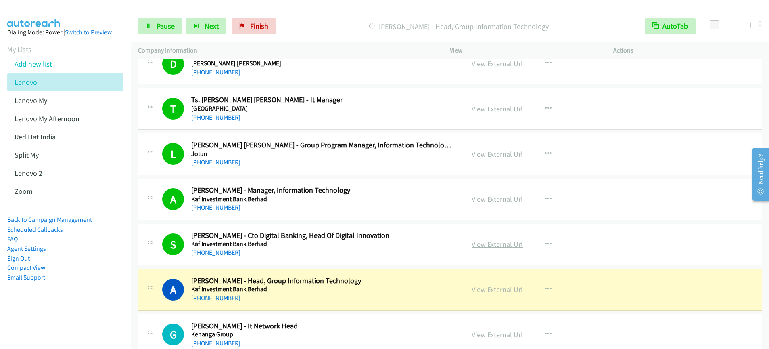
click at [512, 246] on link "View External Url" at bounding box center [497, 243] width 51 height 9
click at [169, 29] on span "Pause" at bounding box center [166, 25] width 18 height 9
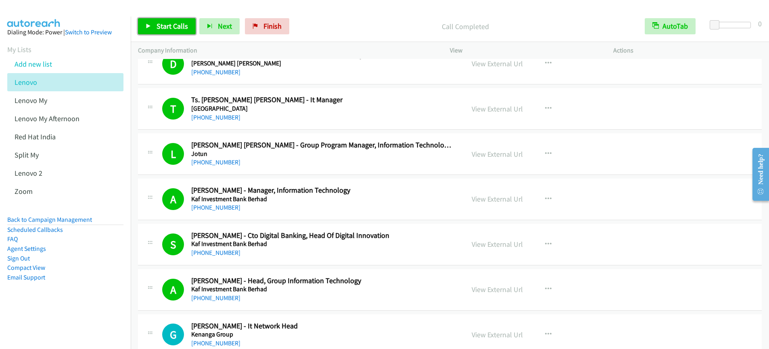
click at [172, 28] on span "Start Calls" at bounding box center [172, 25] width 31 height 9
click at [157, 27] on span "Pause" at bounding box center [166, 25] width 18 height 9
click at [157, 27] on span "Start Calls" at bounding box center [172, 25] width 31 height 9
click at [165, 28] on span "Pause" at bounding box center [166, 25] width 18 height 9
click at [155, 31] on link "Start Calls" at bounding box center [167, 26] width 58 height 16
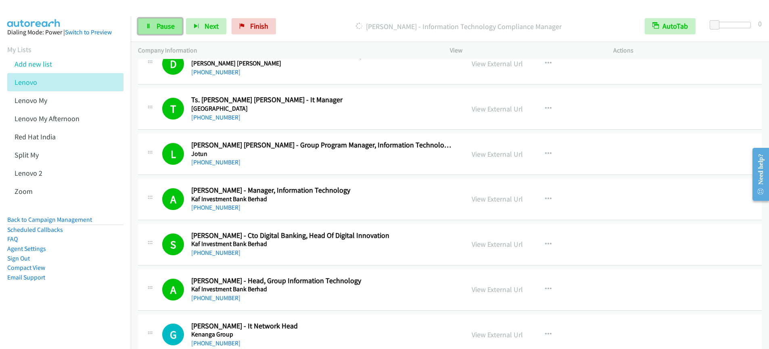
click at [165, 30] on span "Pause" at bounding box center [166, 25] width 18 height 9
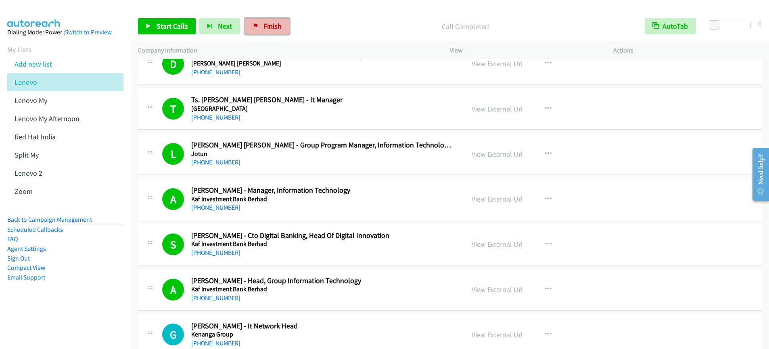
click at [263, 26] on span "Finish" at bounding box center [272, 25] width 18 height 9
